Goal: Navigation & Orientation: Find specific page/section

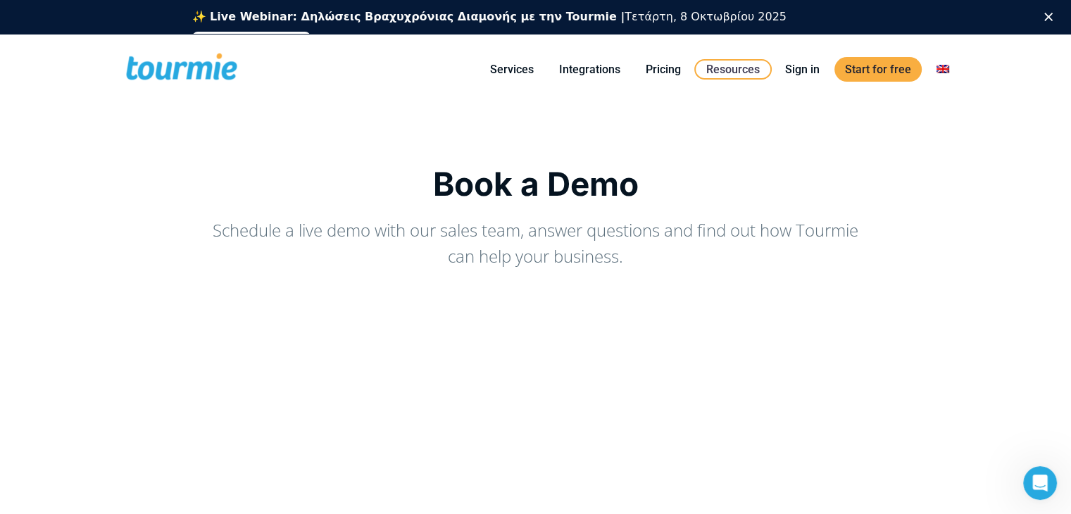
click at [173, 80] on span at bounding box center [181, 69] width 115 height 33
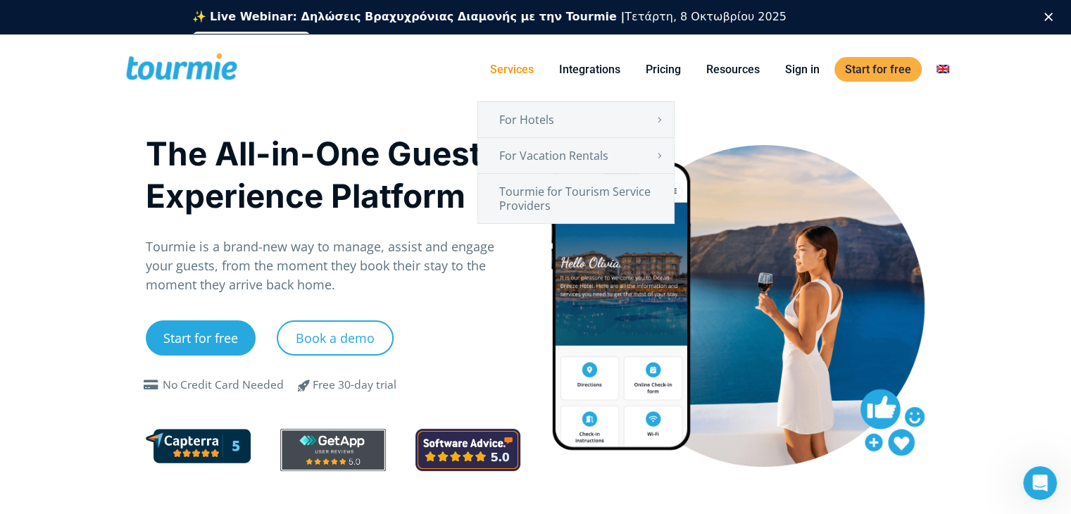
click at [499, 81] on li "Services For Hotels Online Check-in Digital Guest Directory Digital Concierge A…" at bounding box center [511, 69] width 69 height 64
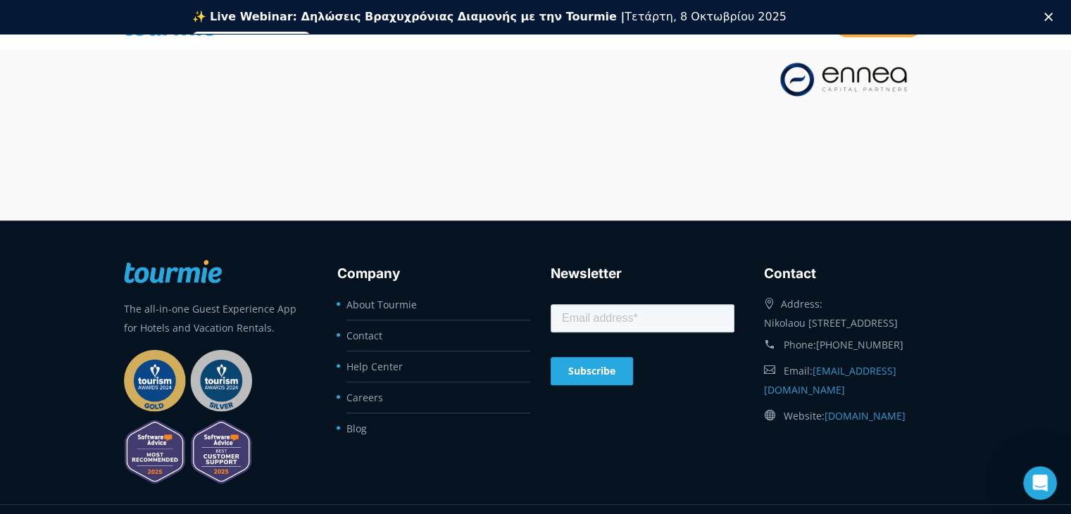
scroll to position [5918, 0]
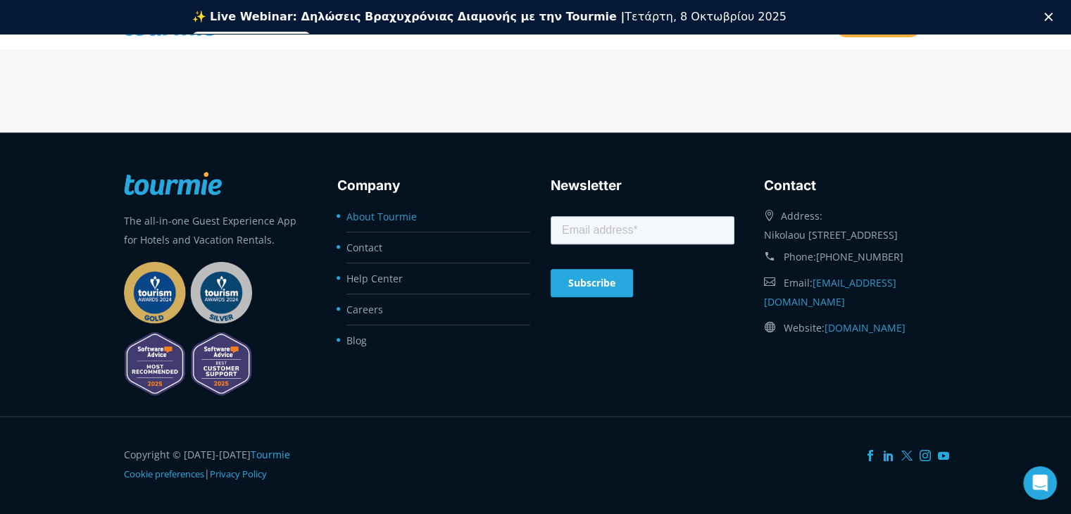
click at [368, 213] on link "About Tourmie" at bounding box center [381, 216] width 70 height 13
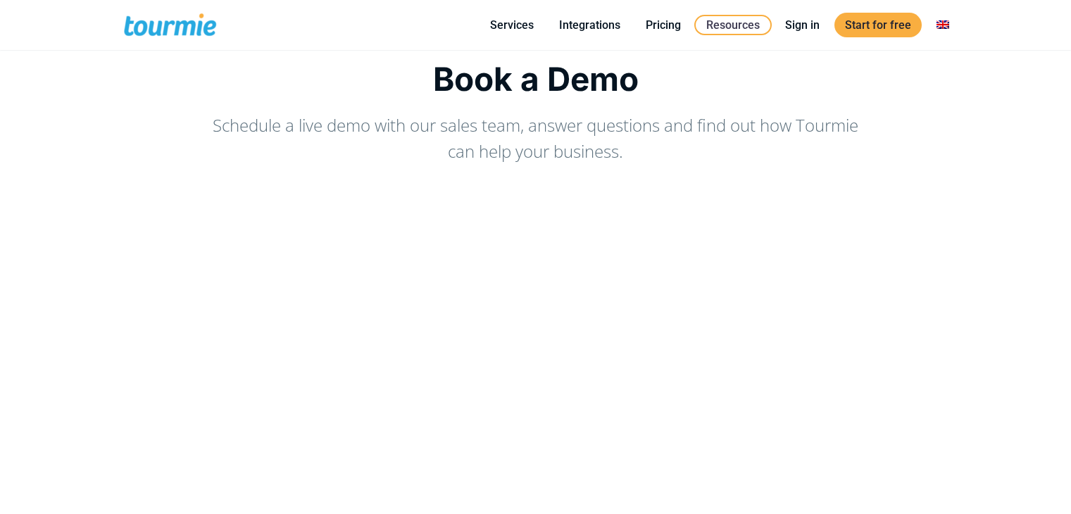
scroll to position [65, 0]
